Goal: Transaction & Acquisition: Purchase product/service

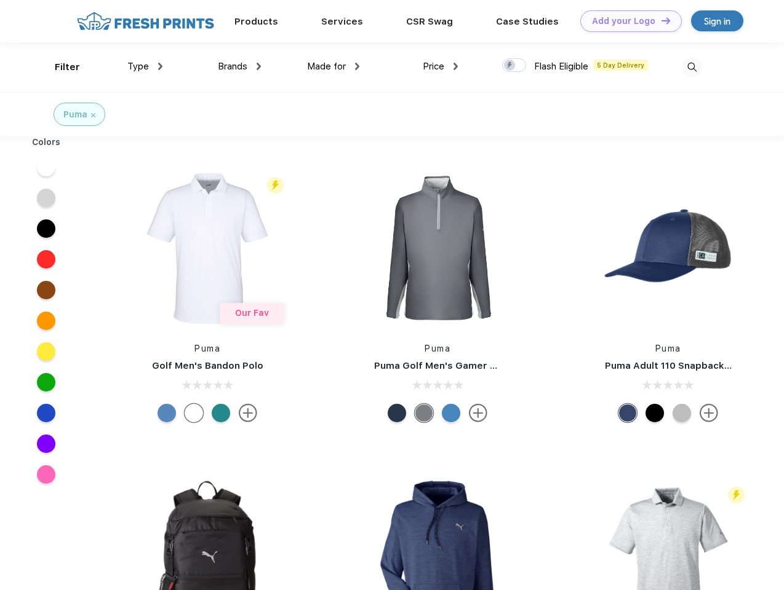
click at [626, 21] on link "Add your Logo Design Tool" at bounding box center [630, 21] width 101 height 22
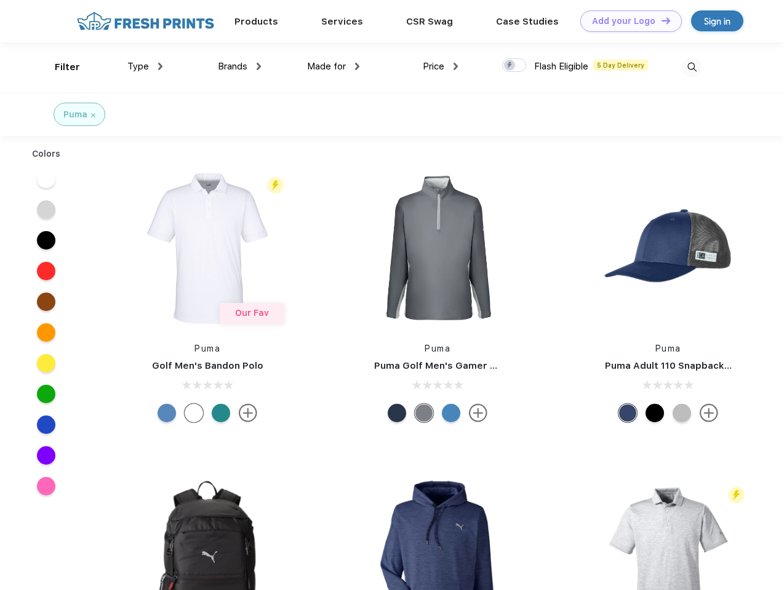
click at [0, 0] on div "Design Tool" at bounding box center [0, 0] width 0 height 0
click at [660, 20] on link "Add your Logo Design Tool" at bounding box center [630, 21] width 101 height 22
click at [59, 67] on div "Filter" at bounding box center [67, 67] width 25 height 14
click at [145, 66] on span "Type" at bounding box center [138, 66] width 22 height 11
click at [239, 66] on span "Brands" at bounding box center [233, 66] width 30 height 11
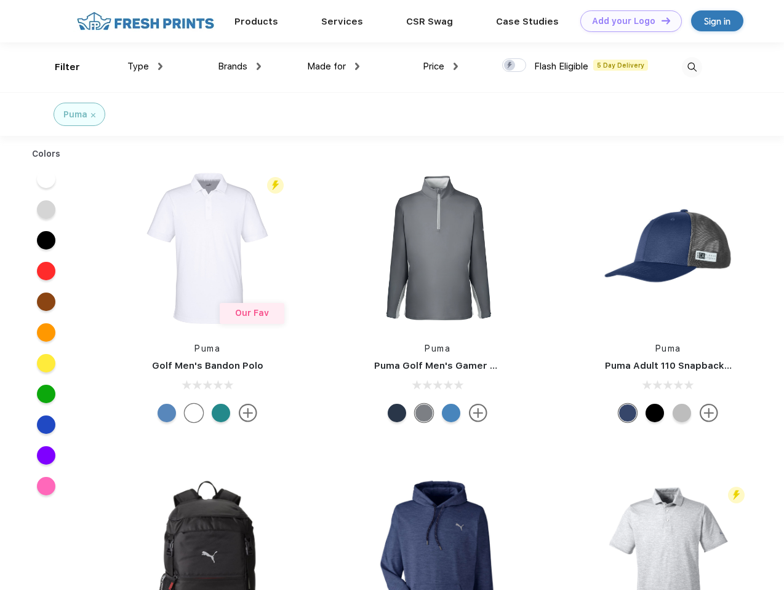
click at [333, 66] on span "Made for" at bounding box center [326, 66] width 39 height 11
click at [440, 66] on span "Price" at bounding box center [434, 66] width 22 height 11
click at [514, 66] on div at bounding box center [514, 65] width 24 height 14
click at [510, 66] on input "checkbox" at bounding box center [506, 62] width 8 height 8
click at [691, 67] on img at bounding box center [691, 67] width 20 height 20
